Goal: Information Seeking & Learning: Learn about a topic

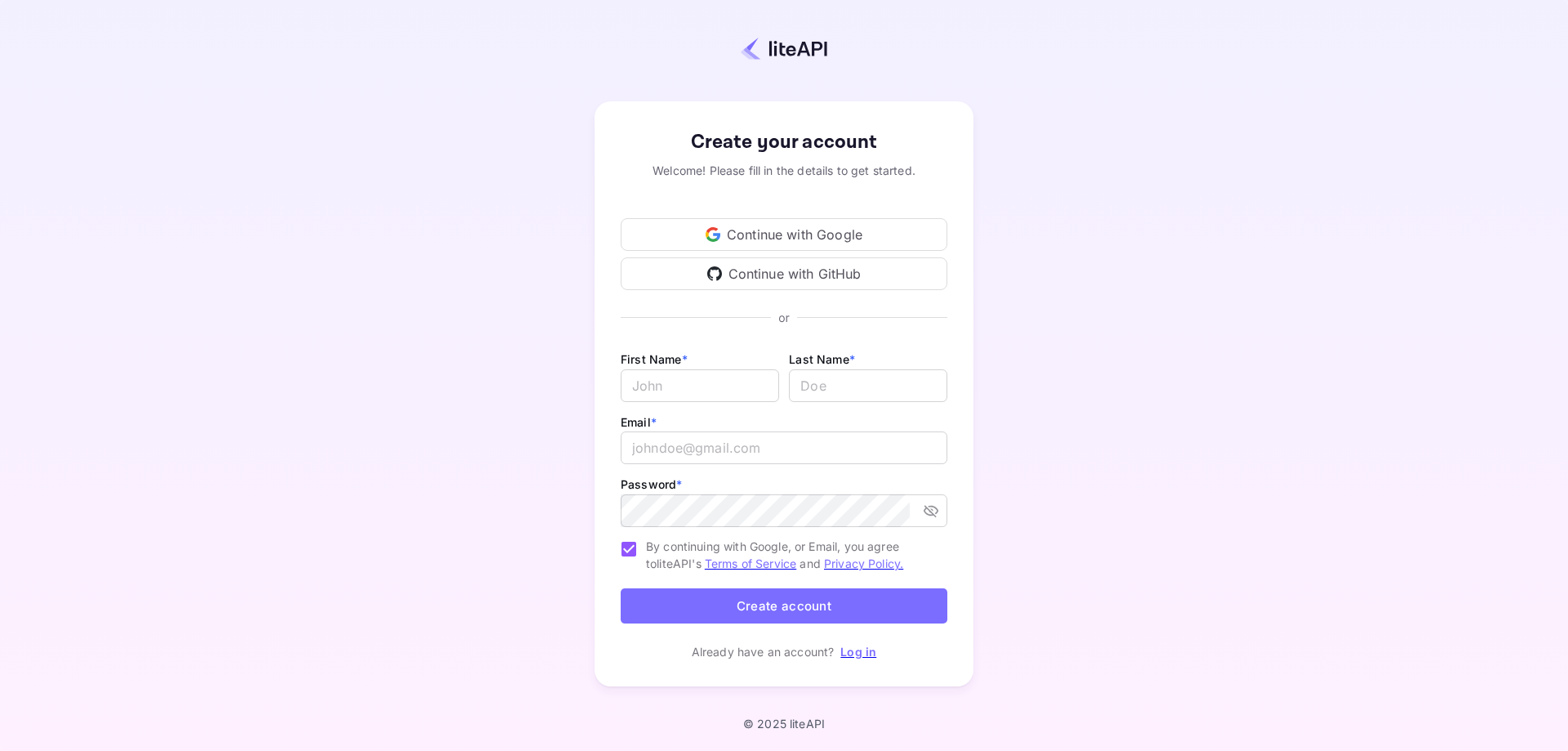
click at [815, 235] on div "Continue with Google" at bounding box center [784, 234] width 327 height 32
click at [869, 237] on div "Continue with Google" at bounding box center [784, 234] width 327 height 32
click at [752, 241] on div "Continue with Google" at bounding box center [784, 234] width 327 height 32
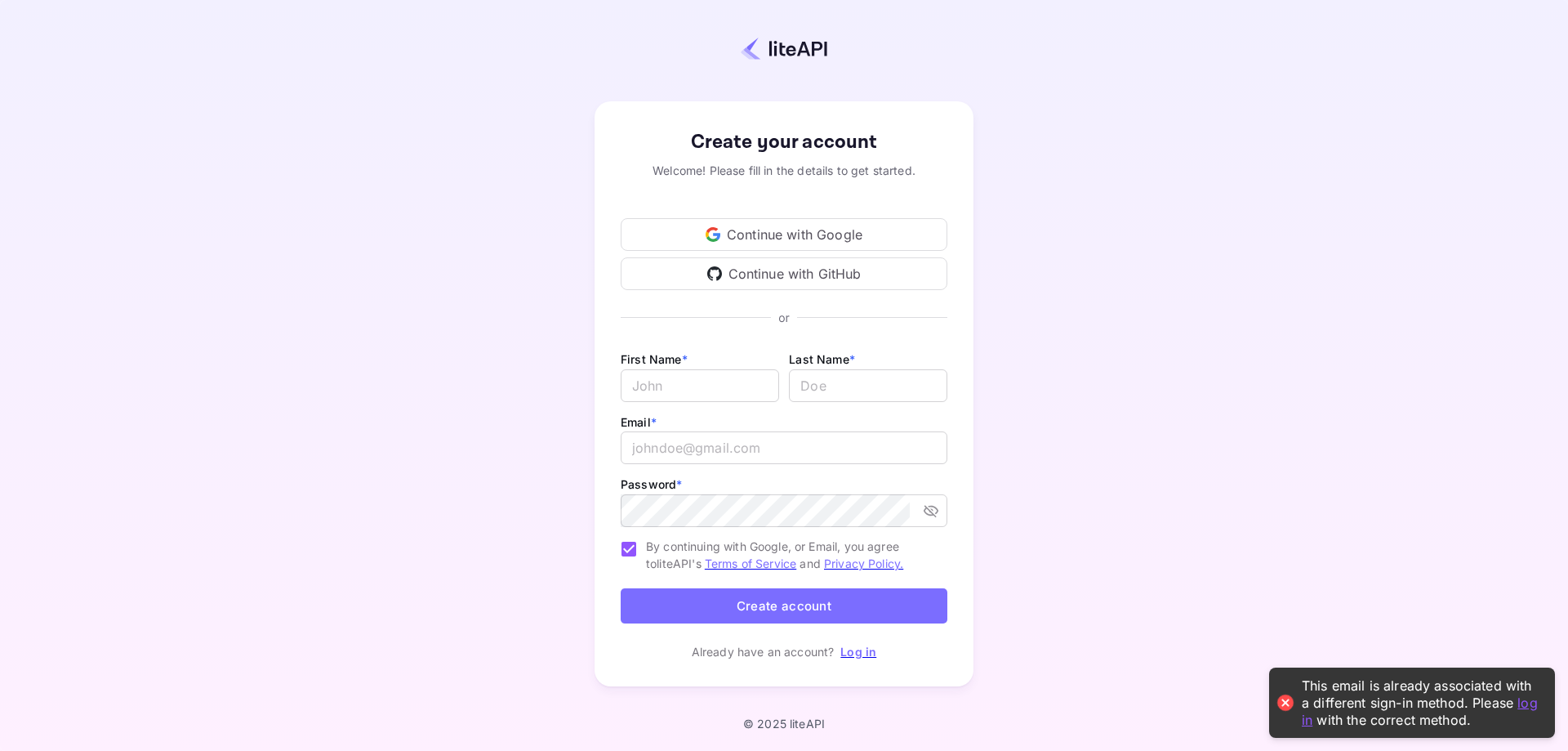
click at [1536, 699] on link "log in" at bounding box center [1420, 711] width 236 height 33
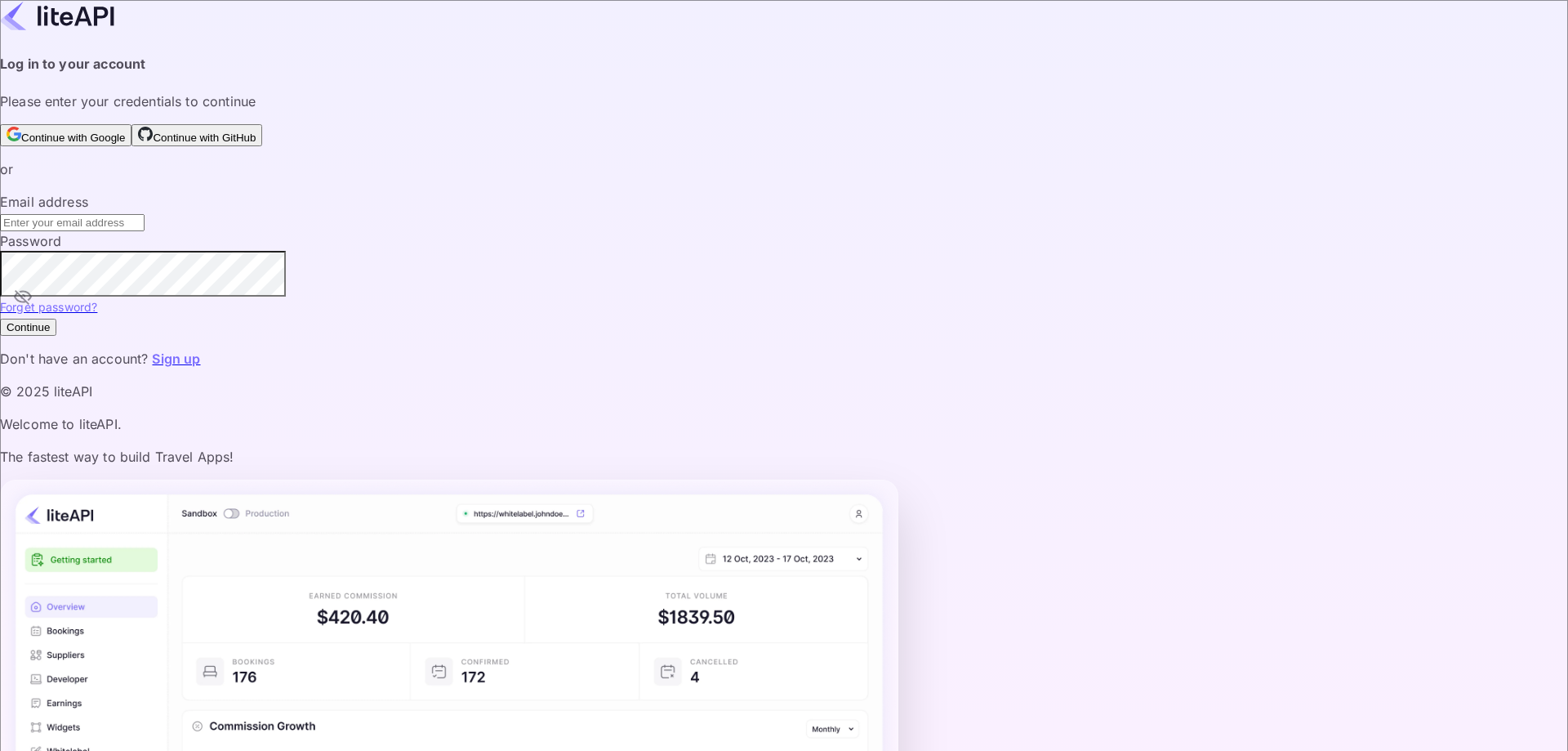
click at [132, 147] on button "Continue with Google" at bounding box center [66, 134] width 132 height 22
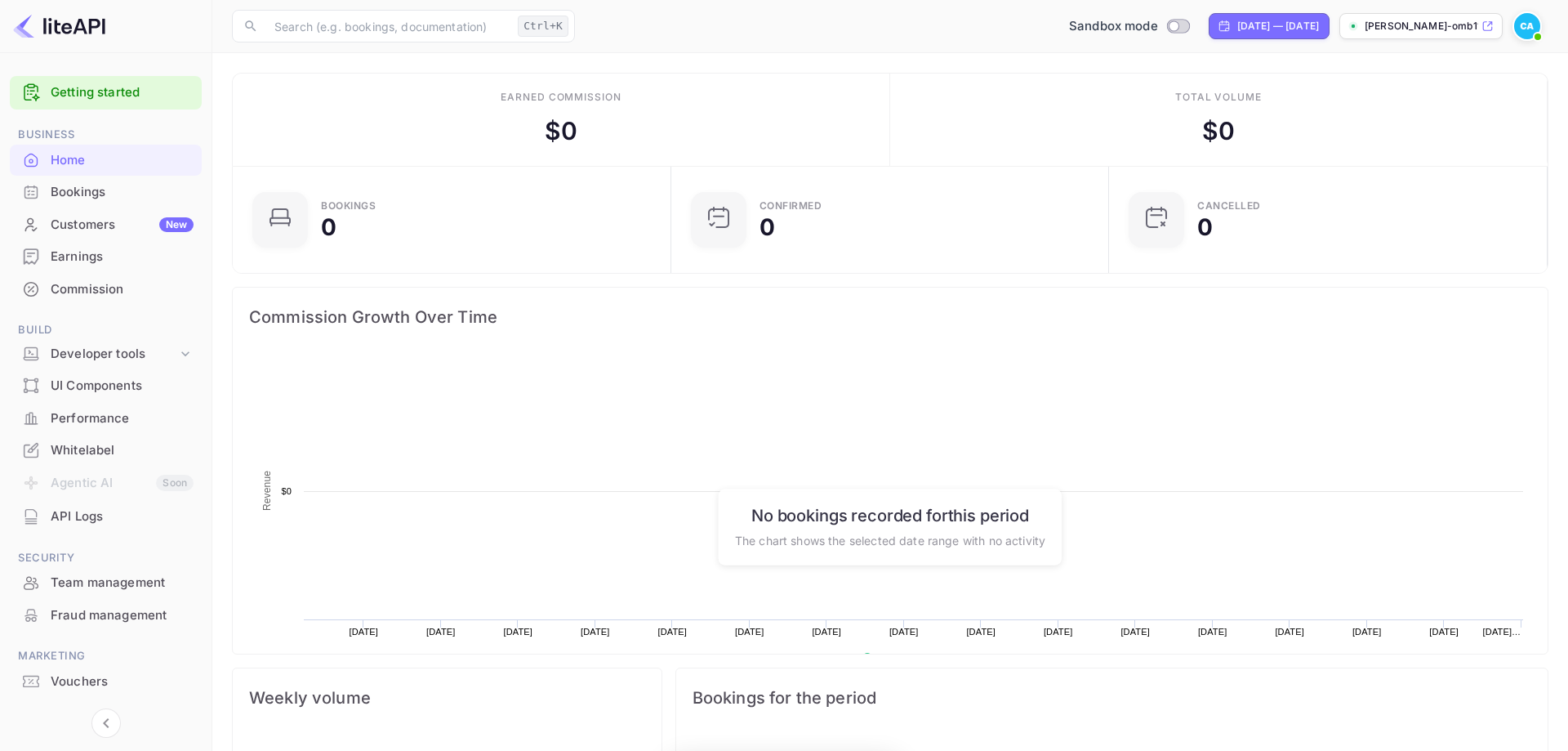
scroll to position [1, 1]
click at [732, 41] on div "​ Ctrl+K ​ Sandbox mode [DATE] — [DATE] [PERSON_NAME]-omb11.nui..." at bounding box center [890, 26] width 1356 height 53
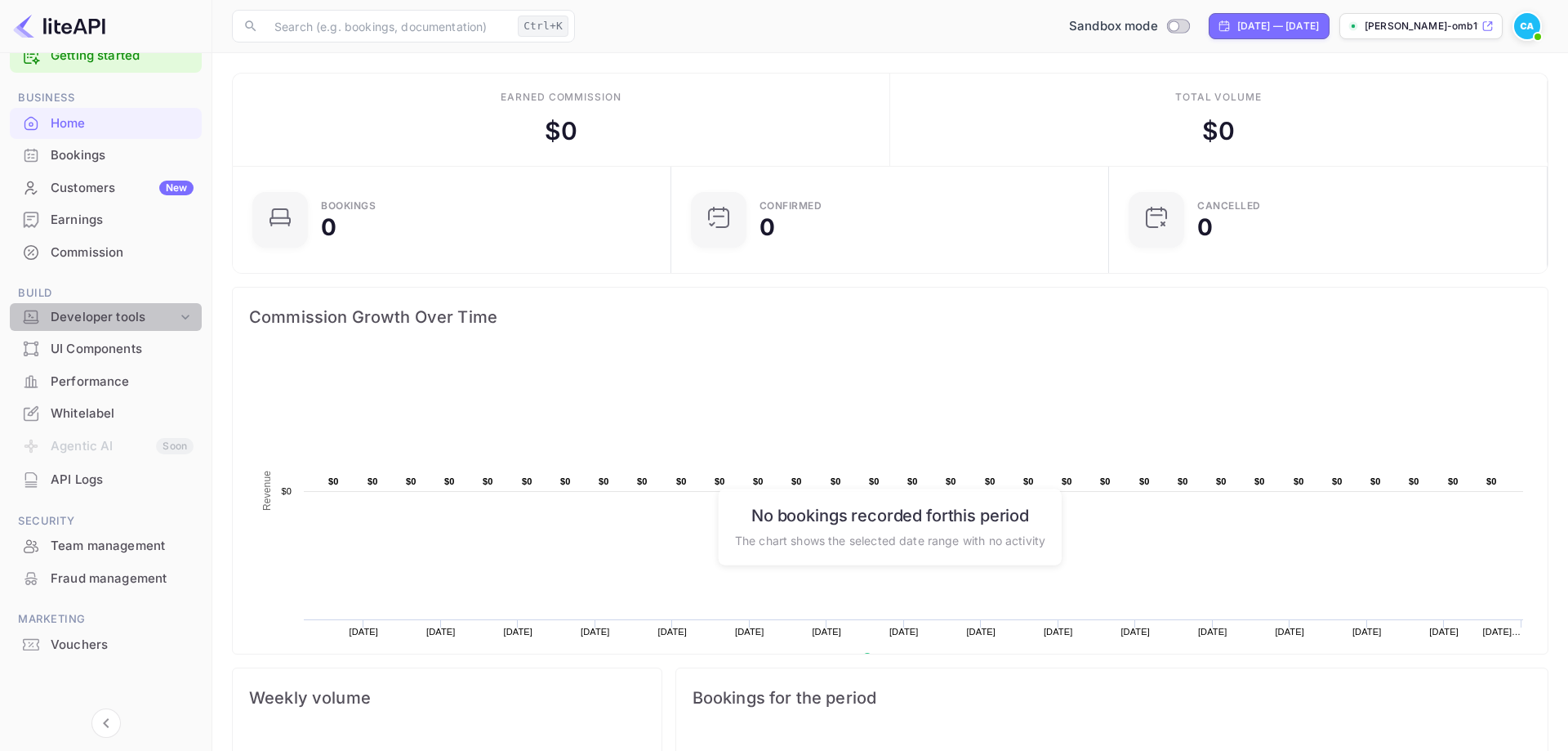
click at [110, 320] on div "Developer tools" at bounding box center [114, 317] width 126 height 18
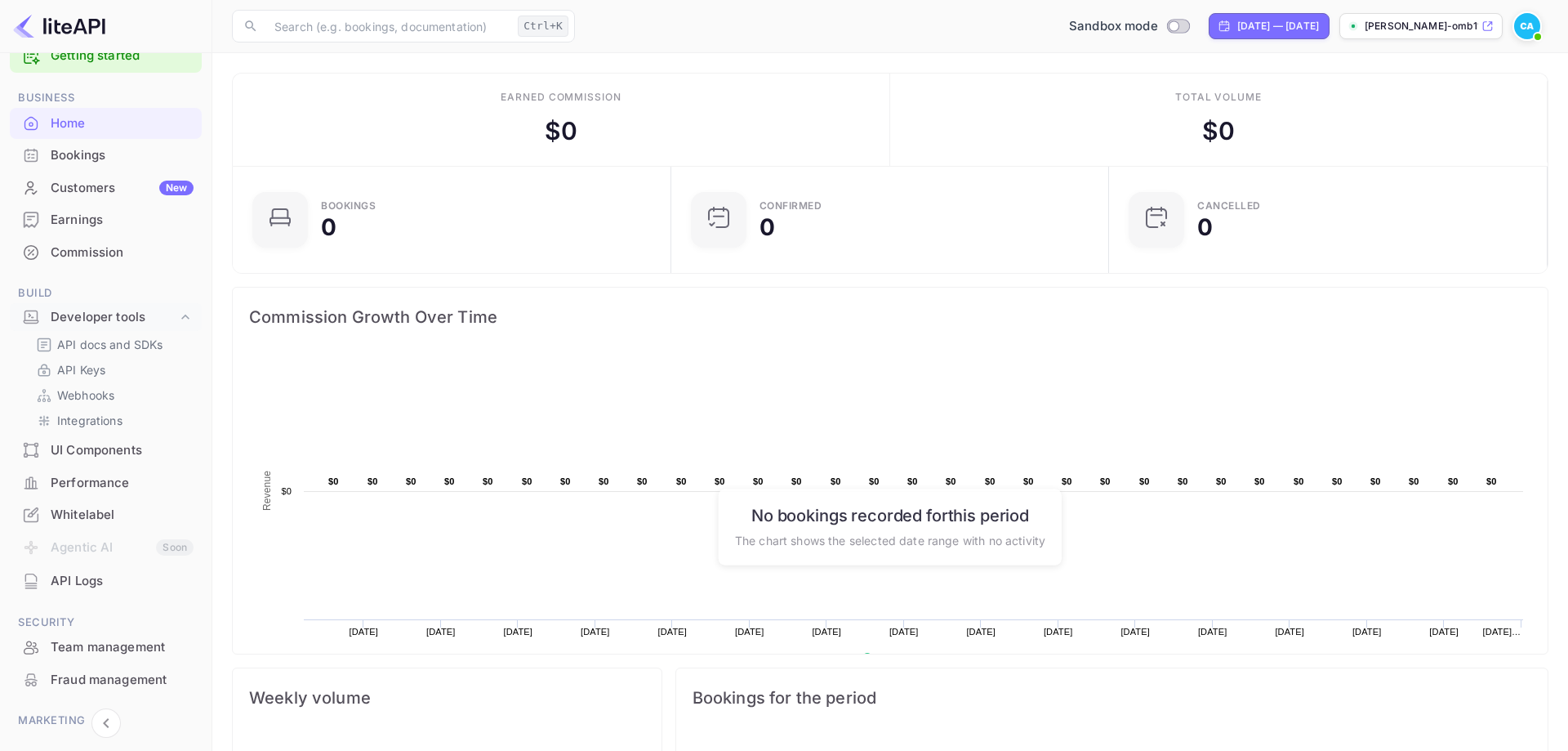
click at [76, 457] on div "UI Components" at bounding box center [122, 450] width 143 height 18
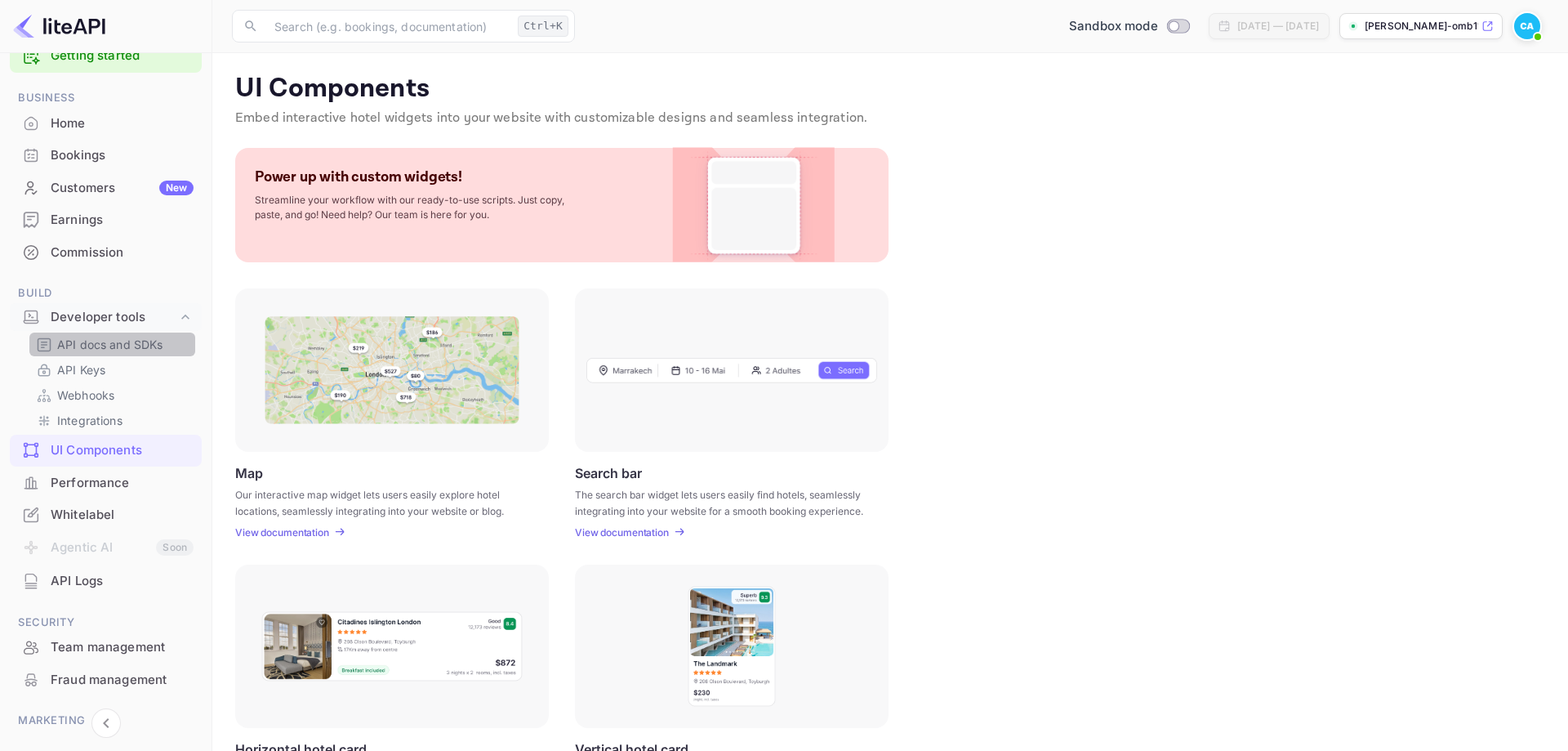
click at [100, 334] on div "API docs and SDKs" at bounding box center [111, 344] width 166 height 24
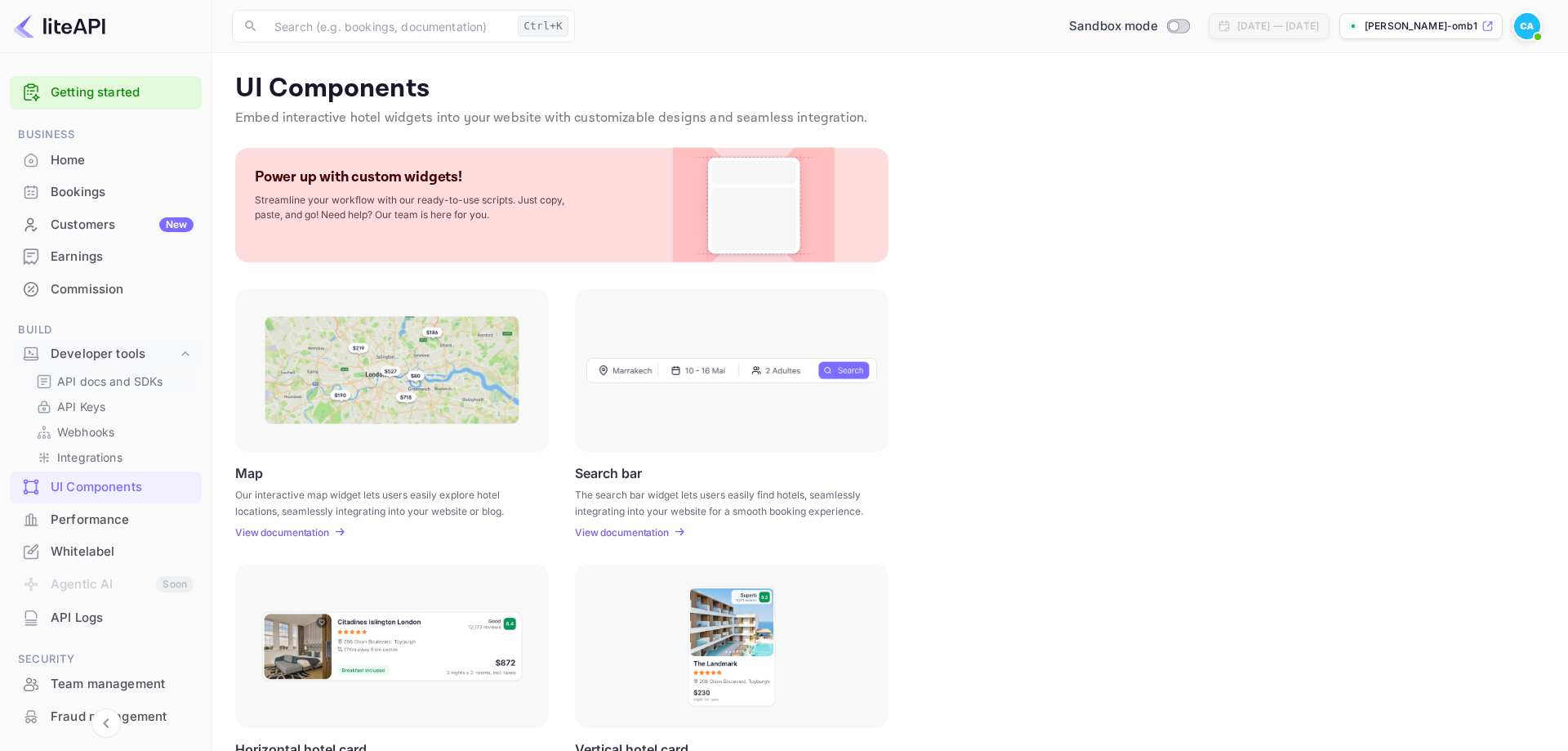
click at [119, 373] on p "API docs and SDKs" at bounding box center [110, 381] width 106 height 18
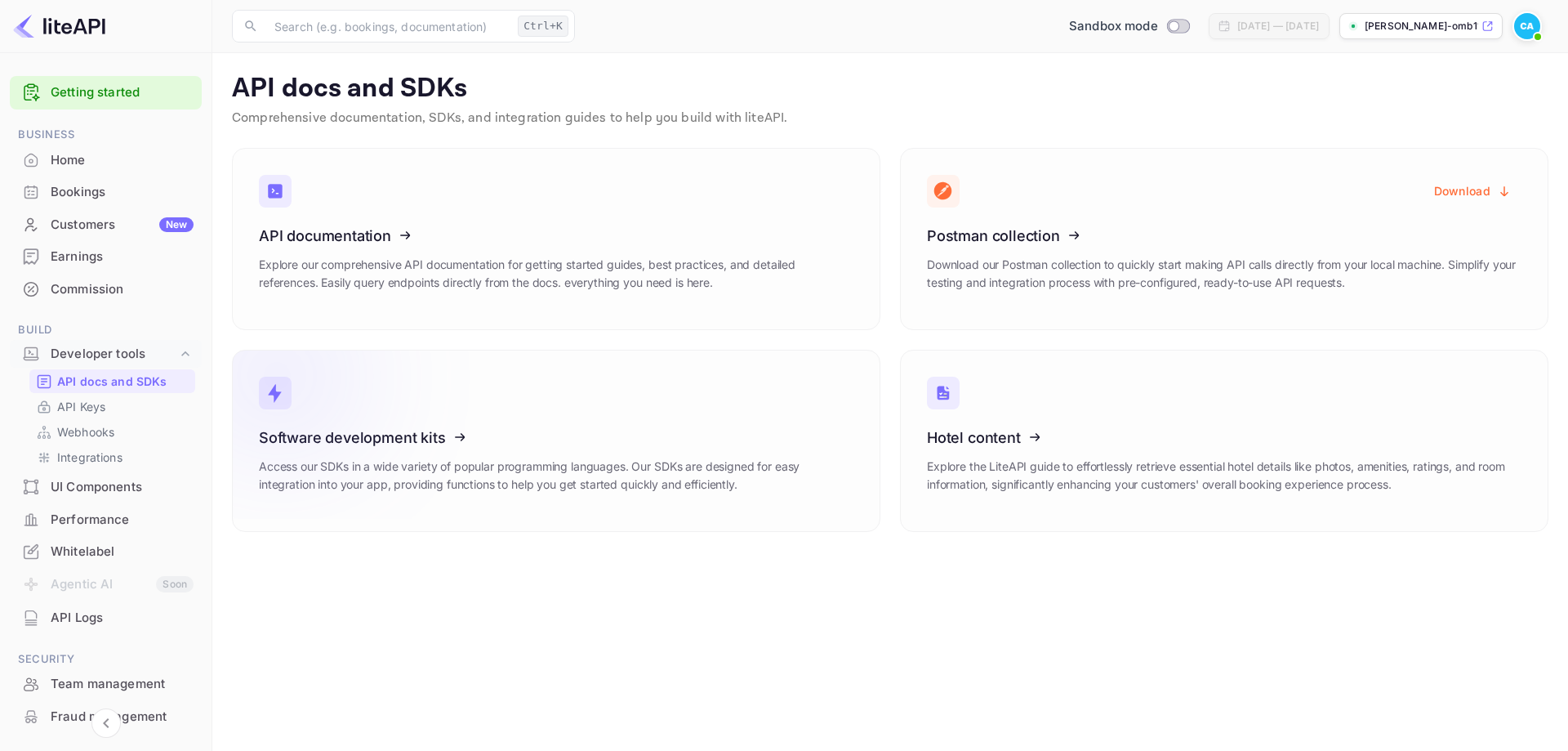
click at [360, 464] on icon at bounding box center [359, 435] width 254 height 169
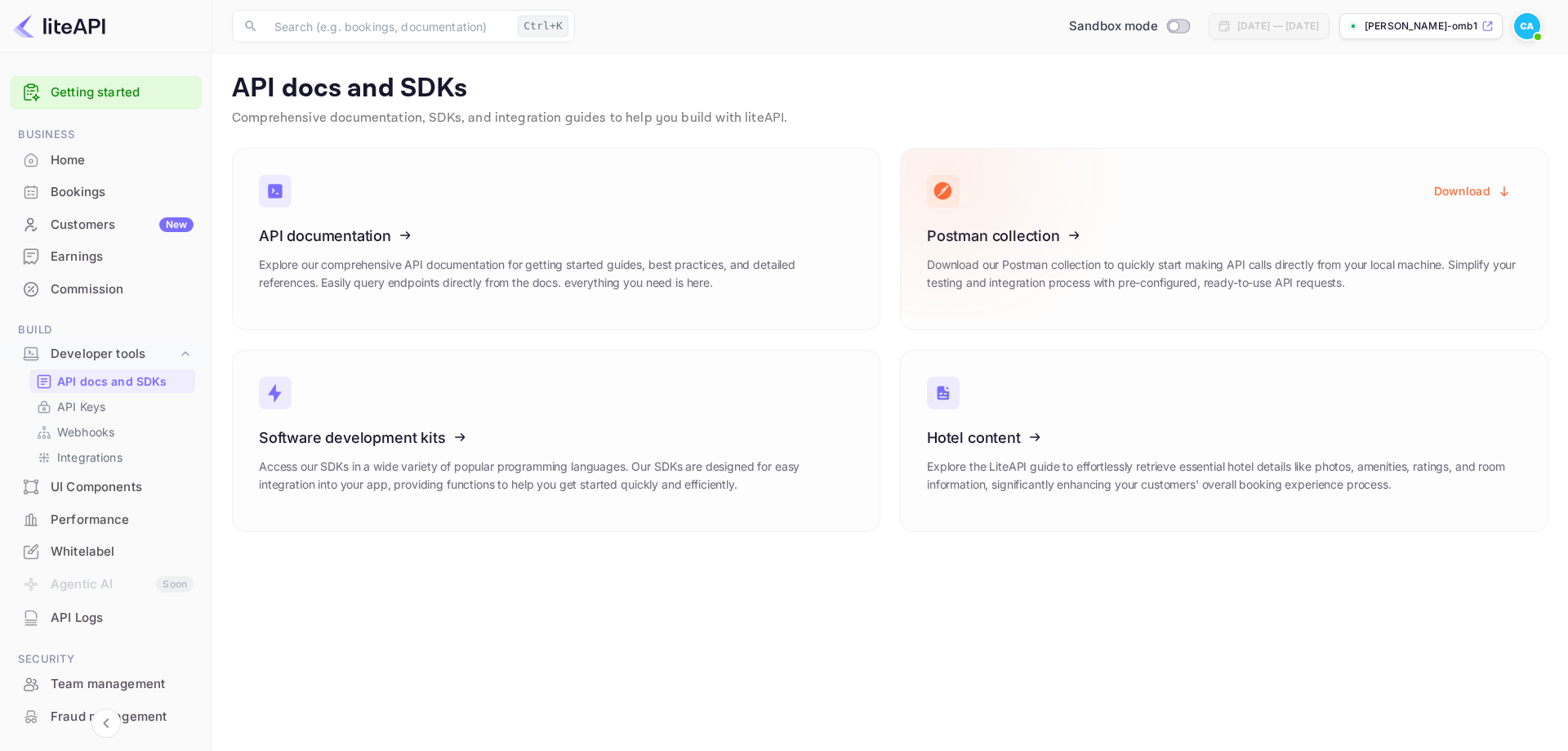
click at [973, 227] on icon at bounding box center [1027, 233] width 254 height 169
click at [1472, 194] on button "Download" at bounding box center [1473, 191] width 97 height 32
